Goal: Task Accomplishment & Management: Use online tool/utility

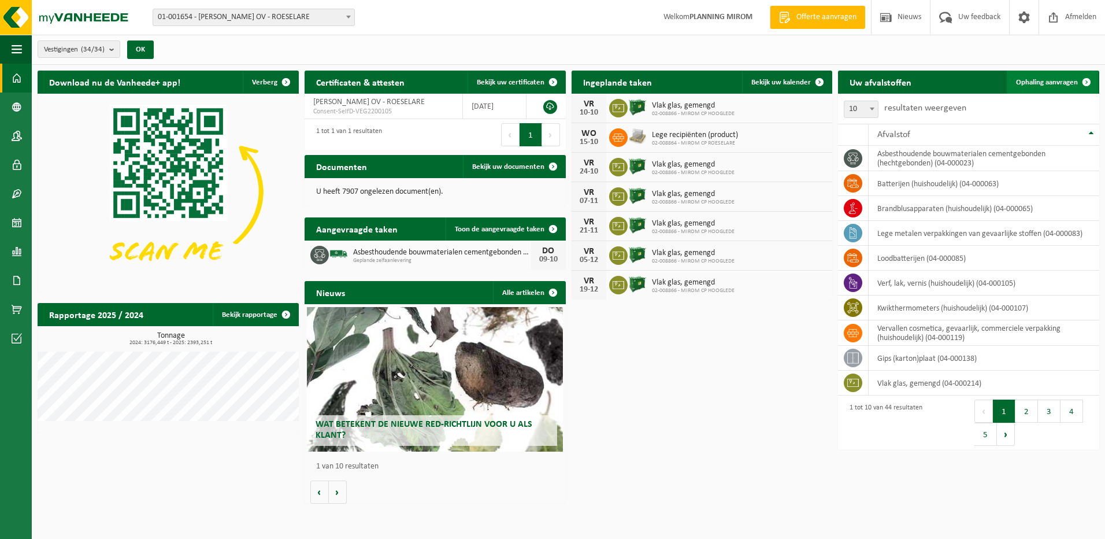
click at [1045, 79] on span "Ophaling aanvragen" at bounding box center [1047, 83] width 62 height 8
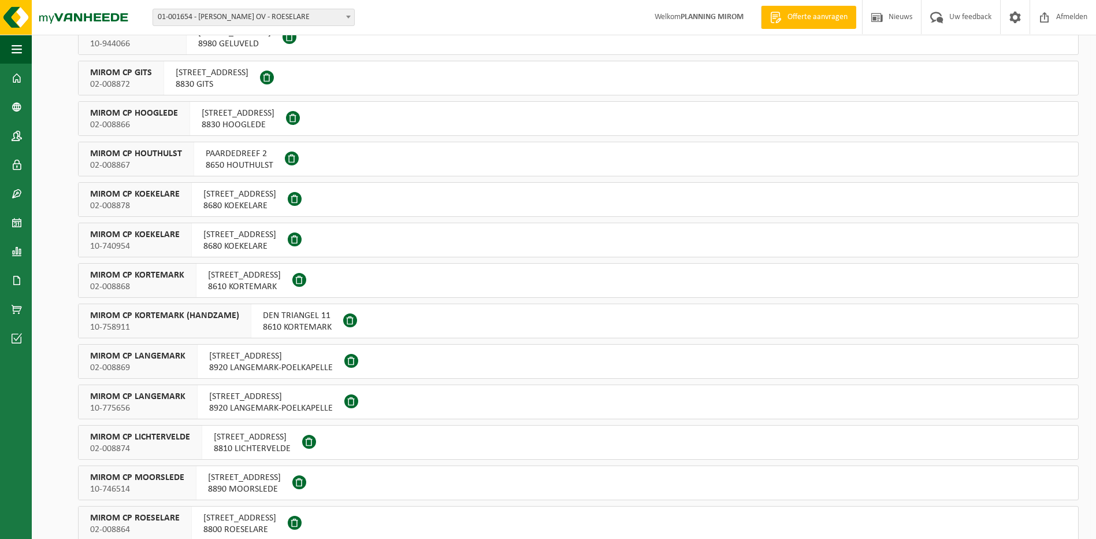
scroll to position [289, 0]
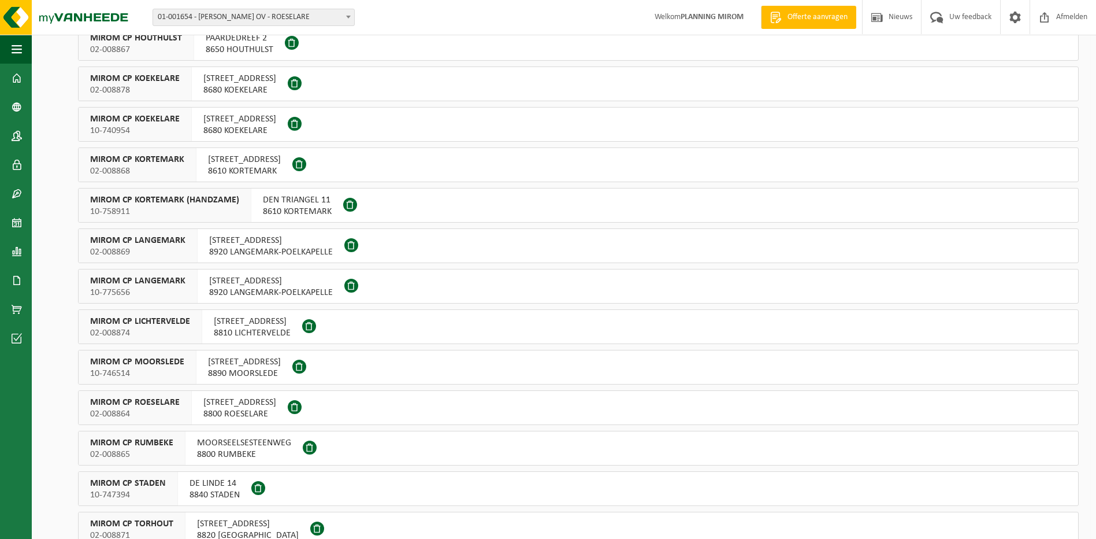
click at [258, 488] on span at bounding box center [258, 488] width 14 height 14
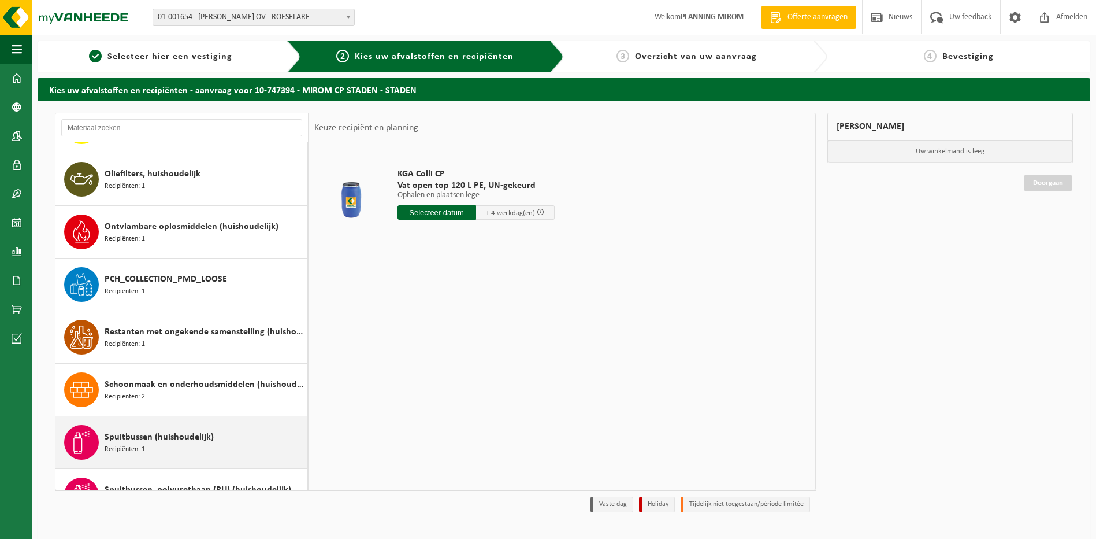
scroll to position [578, 0]
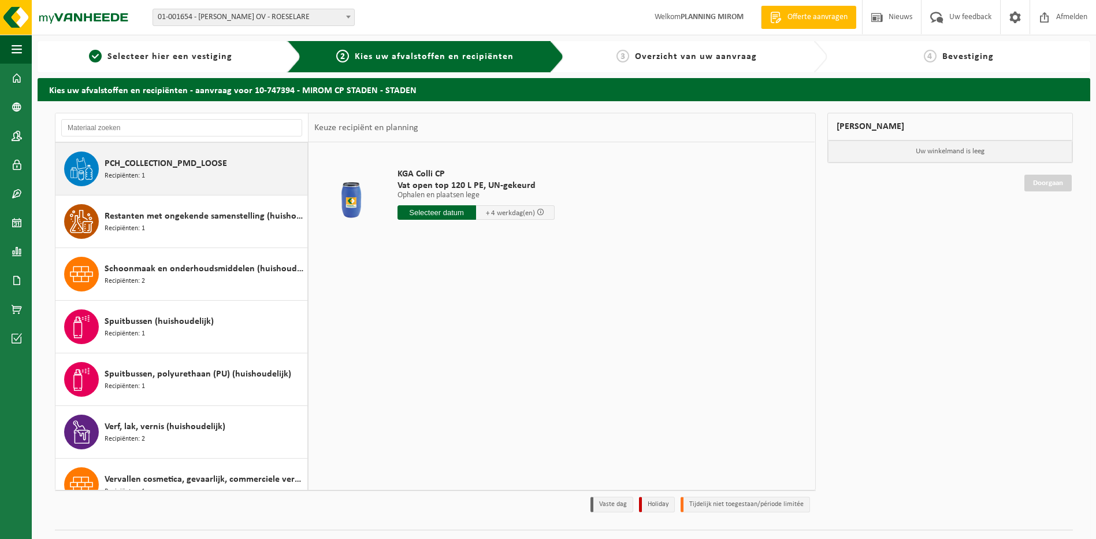
click at [167, 169] on span "PCH_COLLECTION_PMD_LOOSE" at bounding box center [166, 164] width 123 height 14
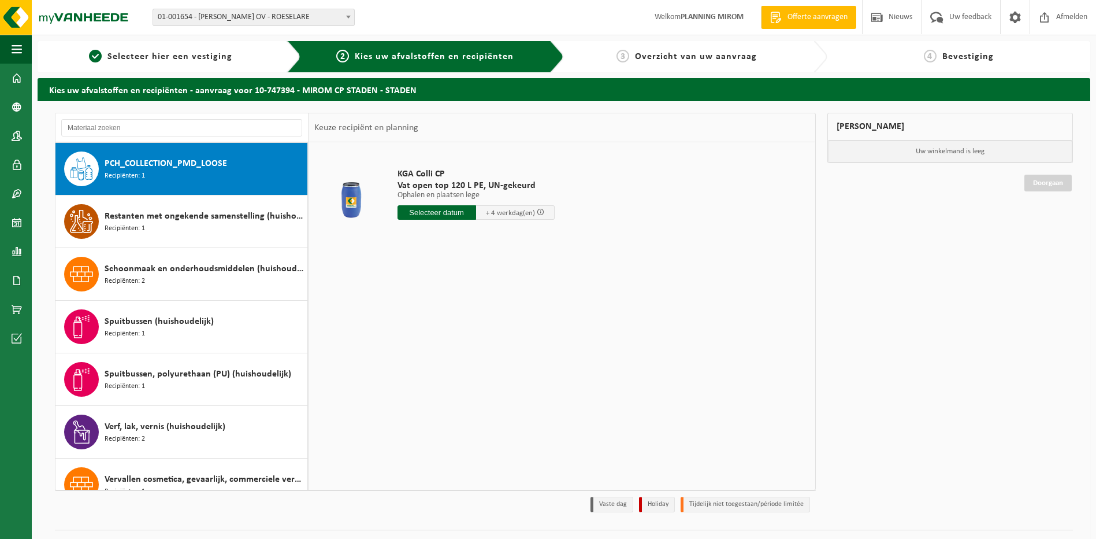
scroll to position [578, 0]
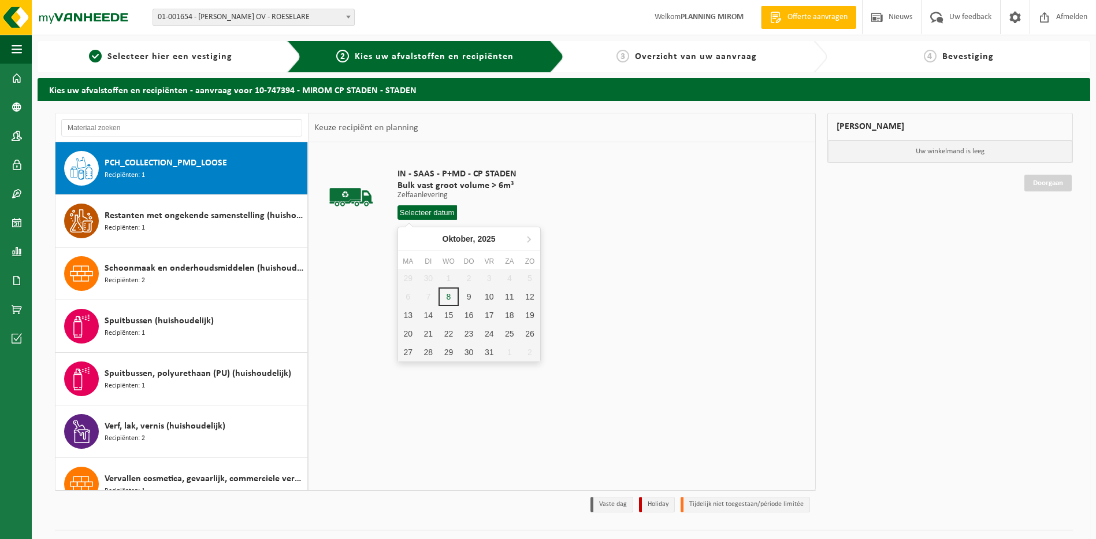
click at [446, 213] on input "text" at bounding box center [428, 212] width 60 height 14
click at [471, 294] on div "9" at bounding box center [469, 296] width 20 height 18
type input "Van 2025-10-09"
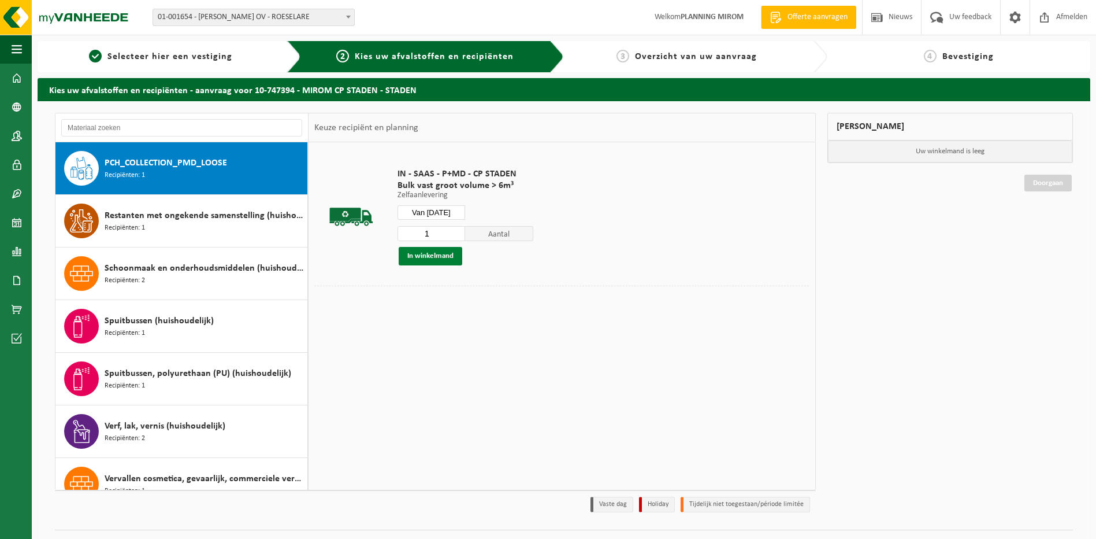
click at [437, 259] on button "In winkelmand" at bounding box center [431, 256] width 64 height 18
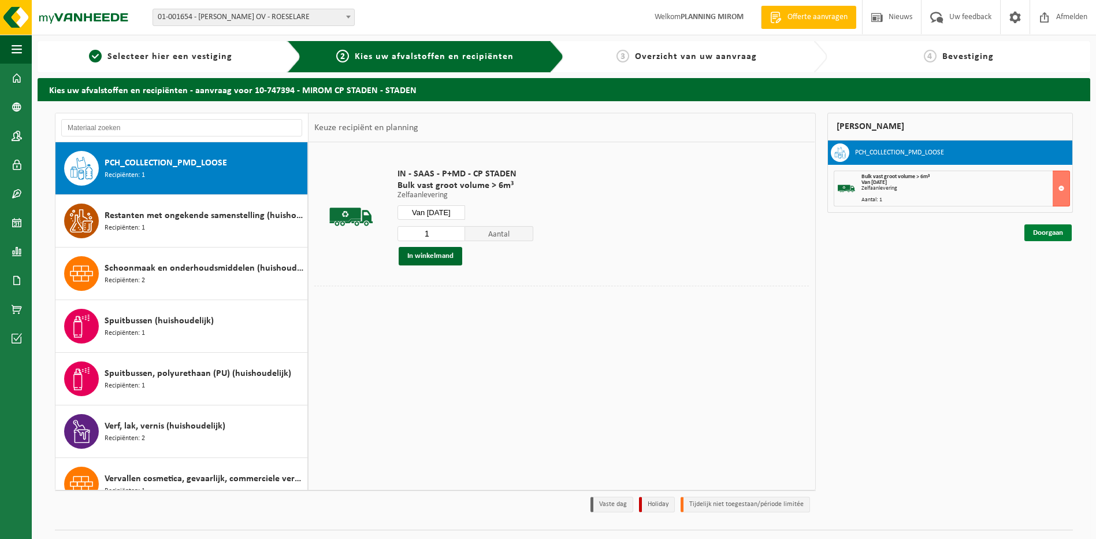
click at [1038, 231] on link "Doorgaan" at bounding box center [1048, 232] width 47 height 17
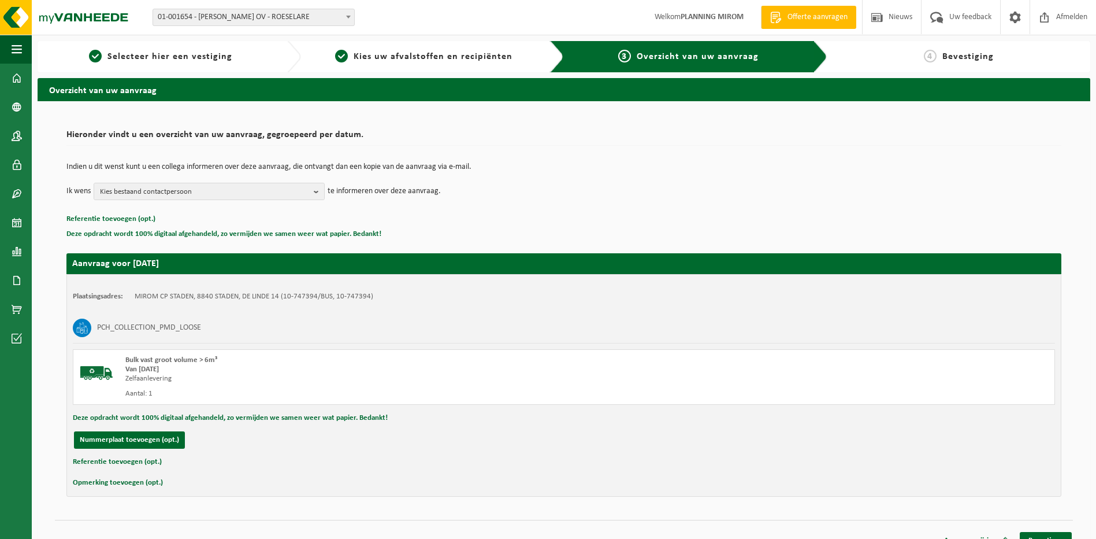
scroll to position [16, 0]
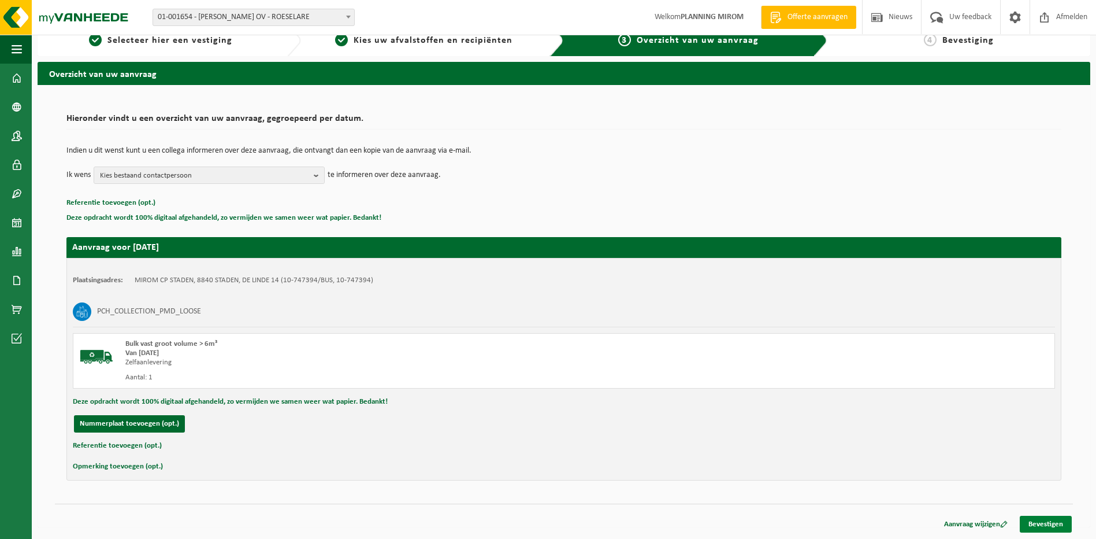
click at [1046, 520] on link "Bevestigen" at bounding box center [1046, 523] width 52 height 17
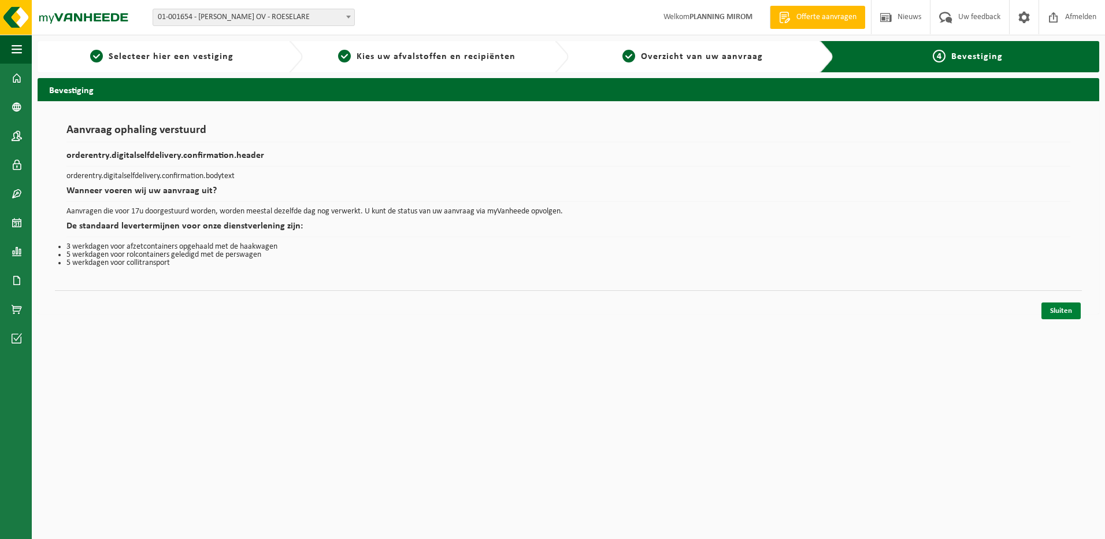
click at [1062, 307] on link "Sluiten" at bounding box center [1060, 310] width 39 height 17
